Goal: Book appointment/travel/reservation

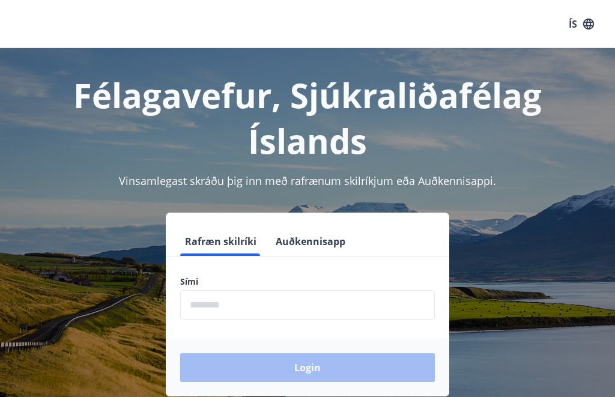
click at [197, 300] on input "phone" at bounding box center [307, 304] width 255 height 29
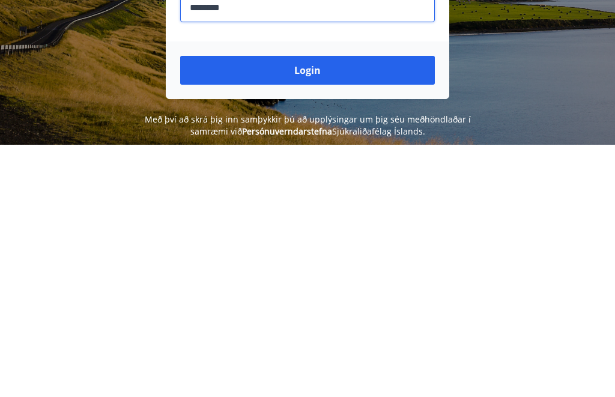
type input "********"
click at [306, 309] on button "Login" at bounding box center [307, 323] width 255 height 29
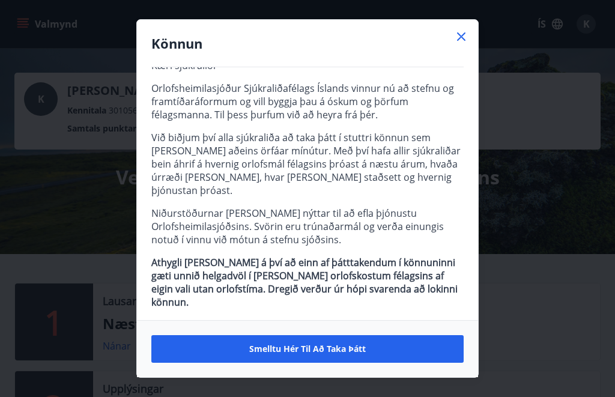
scroll to position [32, 0]
click at [309, 350] on span "Smelltu hér til að taka þátt" at bounding box center [307, 349] width 117 height 12
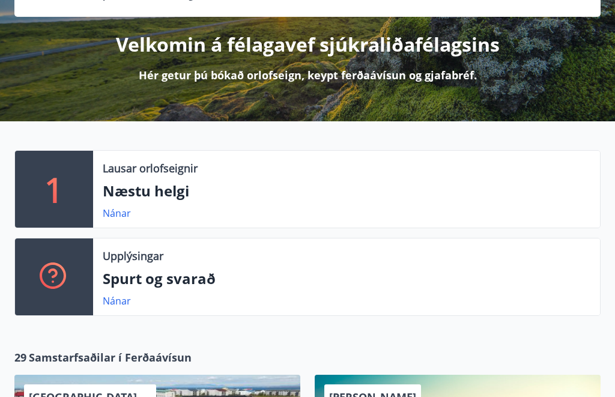
scroll to position [132, 0]
click at [152, 190] on p "Næstu helgi" at bounding box center [347, 191] width 488 height 20
click at [122, 184] on p "Næstu helgi" at bounding box center [347, 191] width 488 height 20
click at [109, 219] on link "Nánar" at bounding box center [117, 213] width 28 height 13
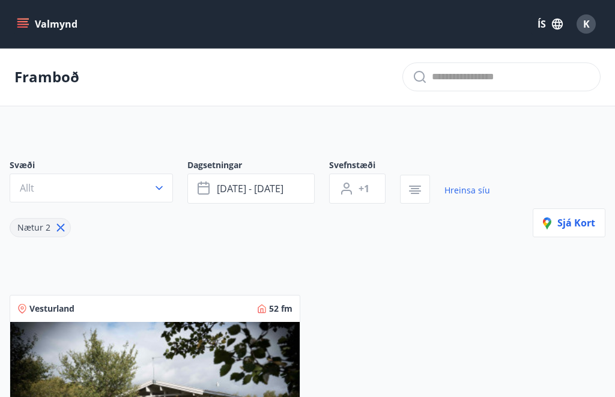
click at [22, 21] on icon "menu" at bounding box center [22, 21] width 11 height 1
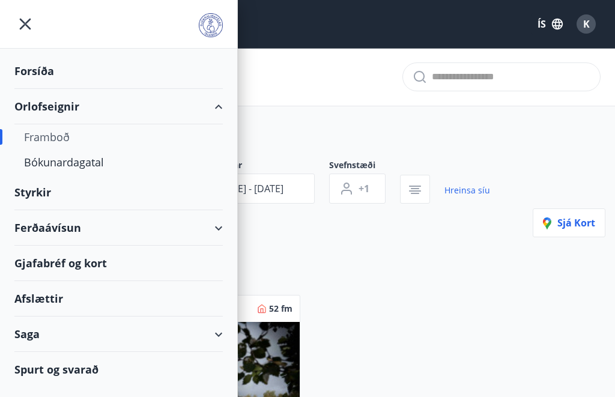
click at [62, 109] on div "Orlofseignir" at bounding box center [118, 106] width 208 height 35
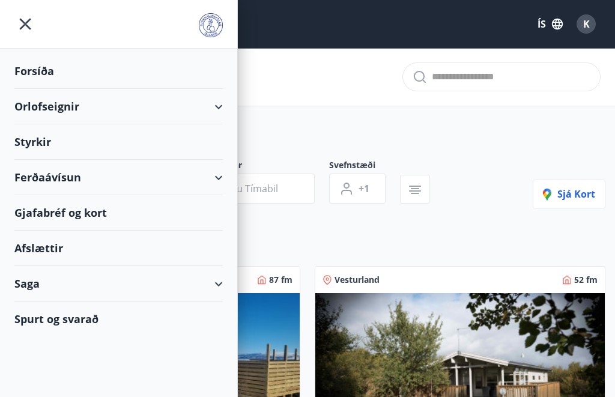
type input "*"
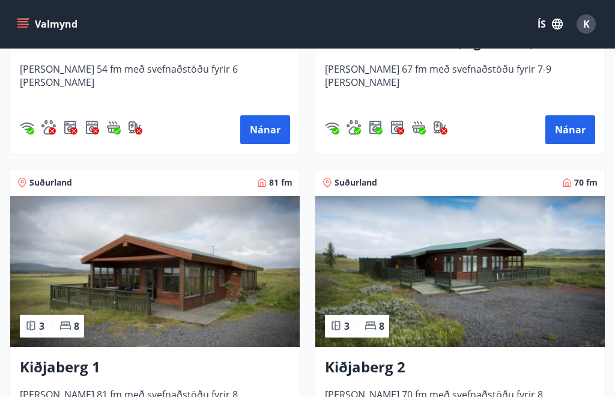
scroll to position [2372, 0]
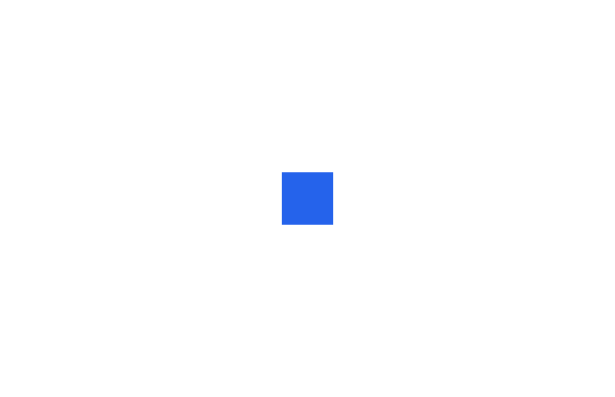
scroll to position [-14, 0]
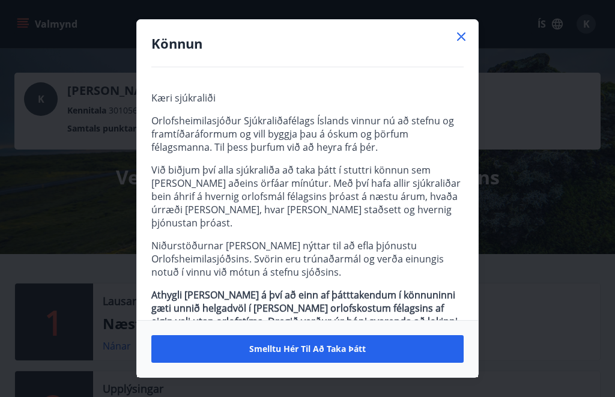
click at [324, 345] on span "Smelltu hér til að taka þátt" at bounding box center [307, 349] width 117 height 12
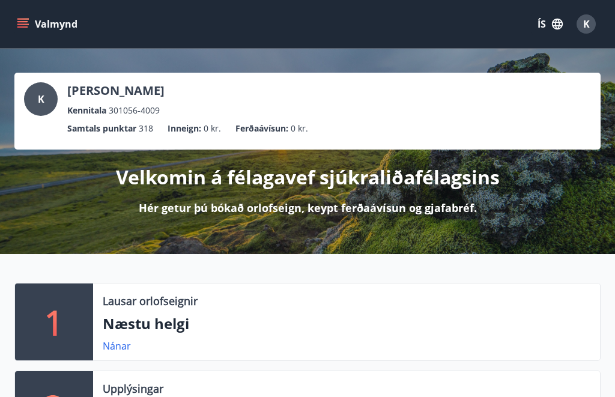
click at [366, 207] on p "Hér getur þú bókað orlofseign, keypt ferðaávísun og gjafabréf." at bounding box center [308, 208] width 338 height 16
click at [282, 172] on p "Velkomin á félagavef sjúkraliðafélagsins" at bounding box center [308, 177] width 384 height 26
click at [265, 210] on p "Hér getur þú bókað orlofseign, keypt ferðaávísun og gjafabréf." at bounding box center [308, 208] width 338 height 16
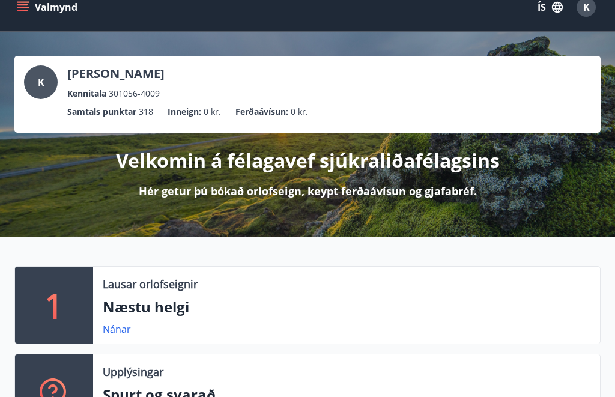
scroll to position [6, 0]
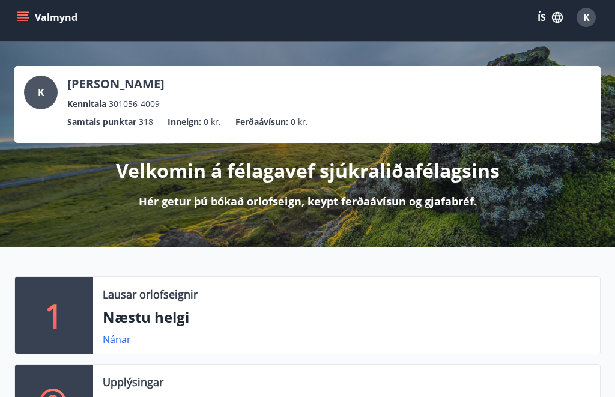
click at [381, 199] on p "Hér getur þú bókað orlofseign, keypt ferðaávísun og gjafabréf." at bounding box center [308, 202] width 338 height 16
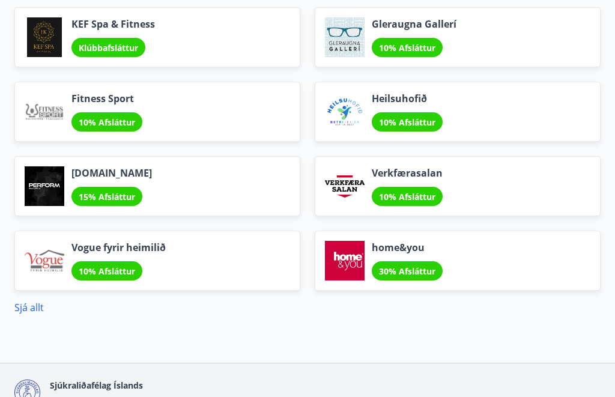
scroll to position [1412, 0]
click at [114, 28] on span "KEF Spa & Fitness" at bounding box center [112, 23] width 83 height 13
